Goal: Use online tool/utility: Utilize a website feature to perform a specific function

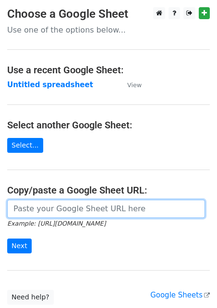
click at [79, 211] on input "url" at bounding box center [105, 209] width 197 height 18
paste input "[URL][DOMAIN_NAME]"
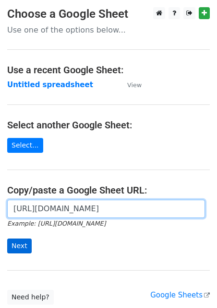
type input "[URL][DOMAIN_NAME]"
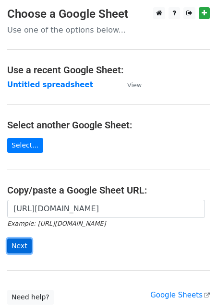
click at [14, 252] on input "Next" at bounding box center [19, 246] width 24 height 15
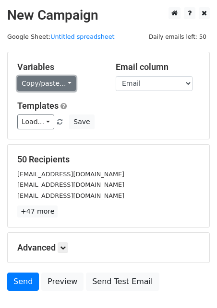
click at [62, 82] on link "Copy/paste..." at bounding box center [46, 83] width 58 height 15
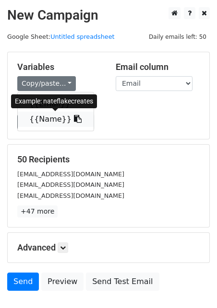
click at [47, 122] on link "{{Name}}" at bounding box center [56, 119] width 76 height 15
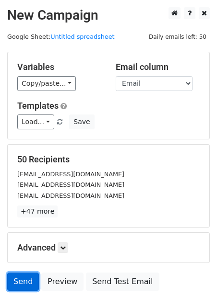
click at [24, 280] on link "Send" at bounding box center [23, 282] width 32 height 18
